Goal: Task Accomplishment & Management: Manage account settings

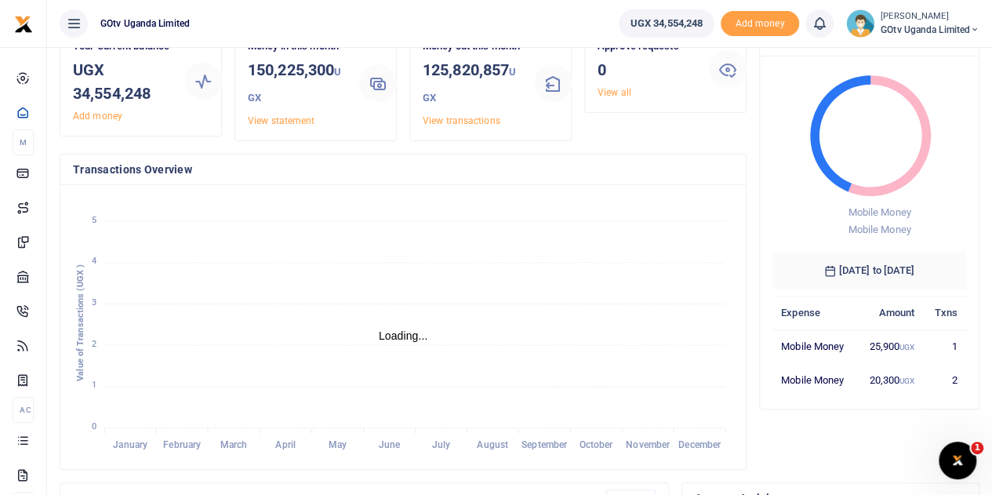
scroll to position [78, 0]
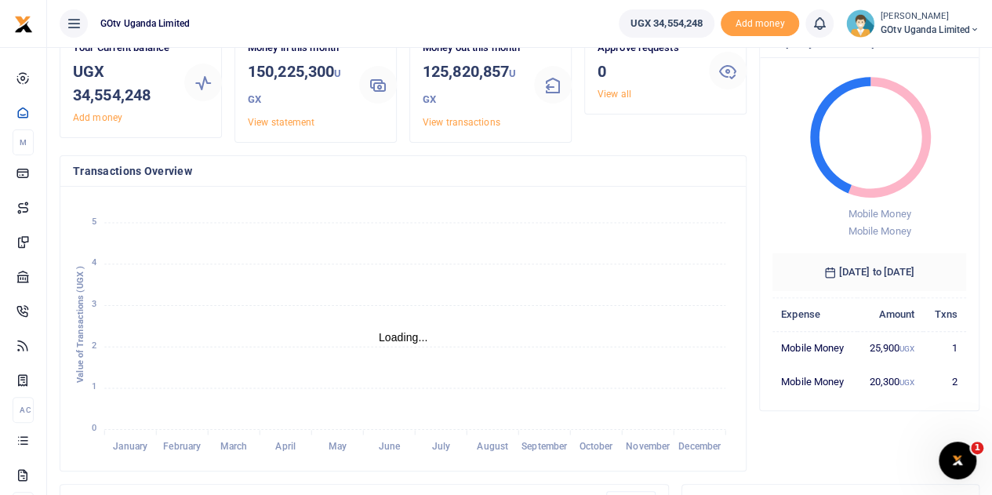
click at [939, 10] on small "[PERSON_NAME]" at bounding box center [930, 16] width 99 height 13
click at [935, 54] on link "Switch accounts" at bounding box center [921, 57] width 124 height 22
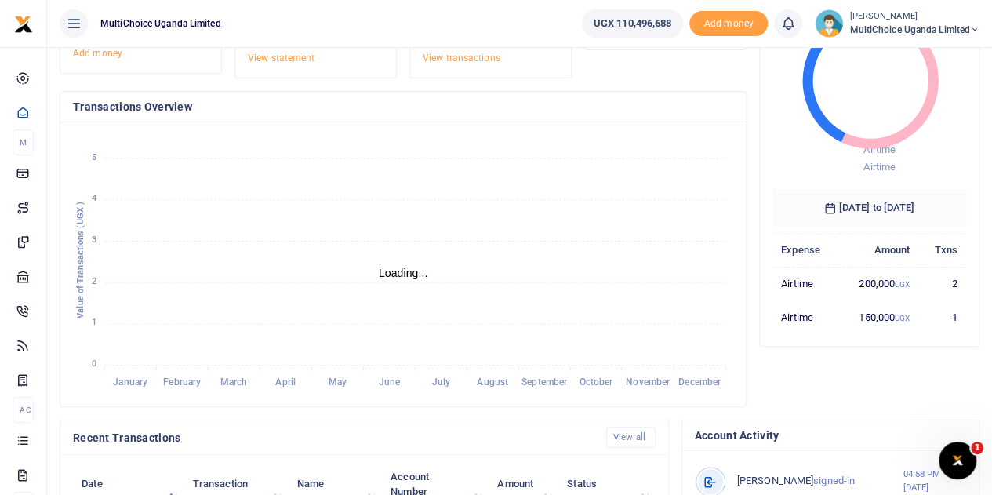
scroll to position [235, 0]
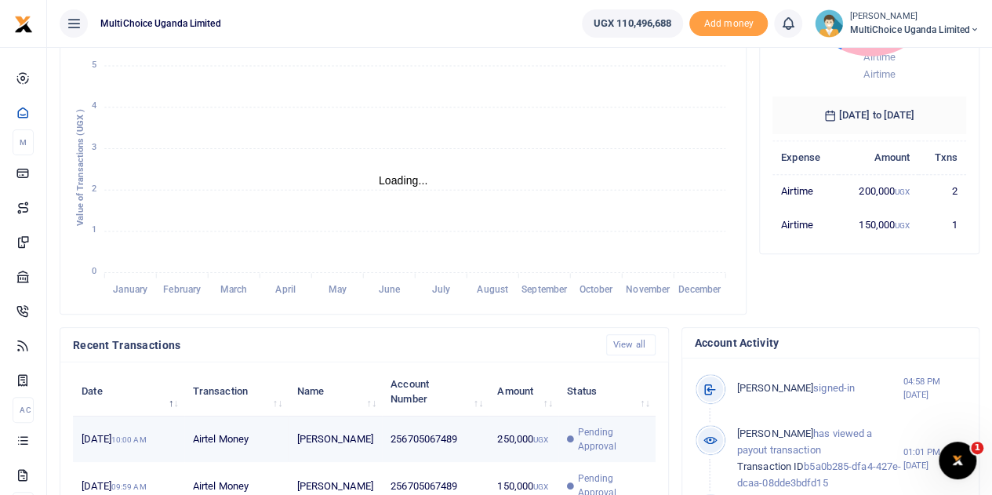
click at [595, 451] on span "Pending Approval" at bounding box center [611, 439] width 69 height 28
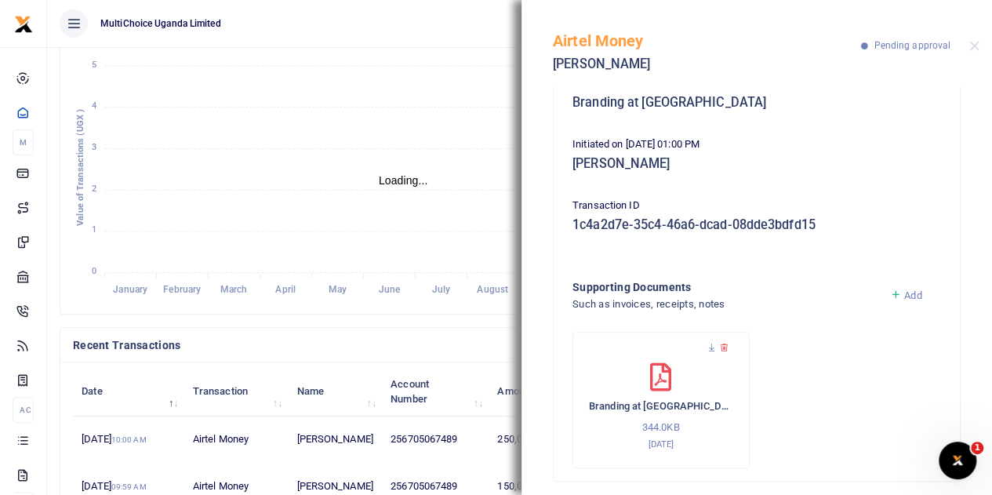
scroll to position [167, 0]
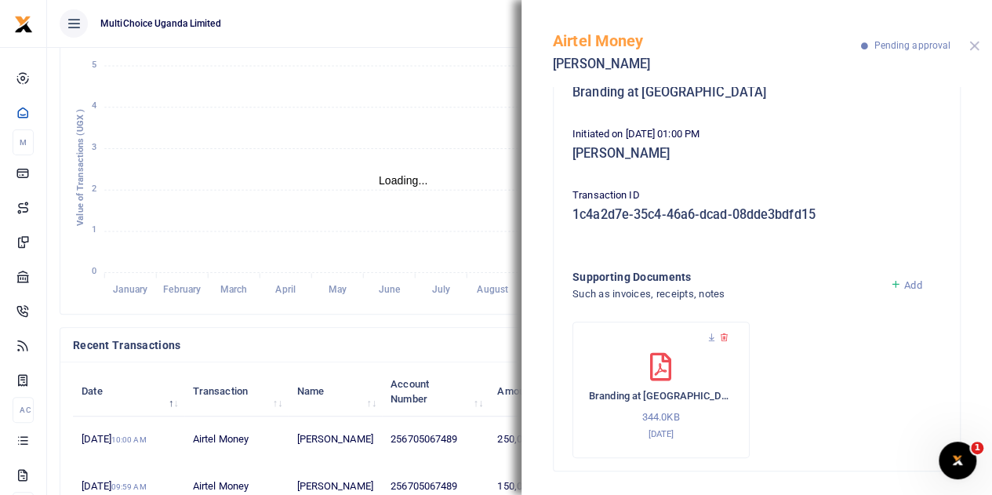
click at [970, 45] on button "Close" at bounding box center [974, 46] width 10 height 10
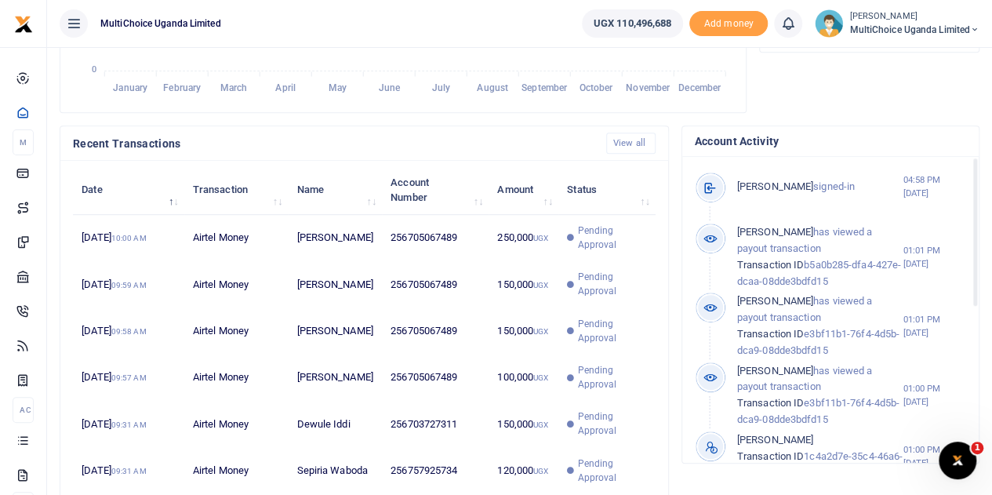
scroll to position [471, 0]
